Goal: Information Seeking & Learning: Compare options

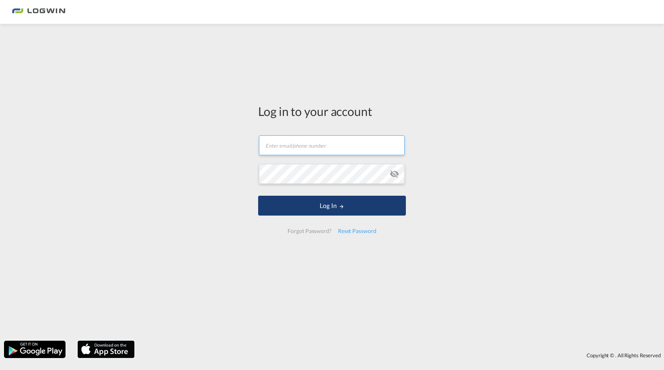
type input "[PERSON_NAME][EMAIL_ADDRESS][DOMAIN_NAME]"
click at [298, 212] on button "Log In" at bounding box center [332, 206] width 148 height 20
